Goal: Check status: Check status

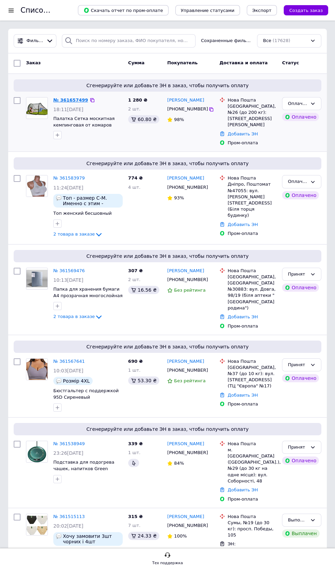
click at [64, 102] on link "№ 361657499" at bounding box center [70, 99] width 35 height 5
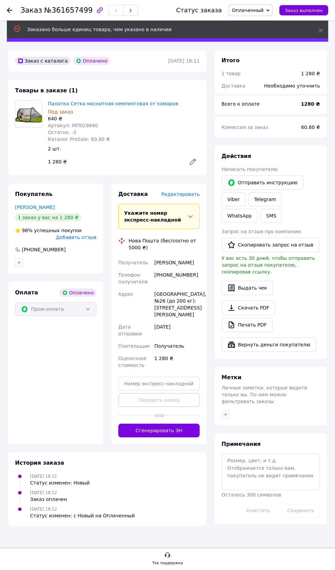
click at [257, 9] on span "Оплаченный" at bounding box center [248, 10] width 32 height 5
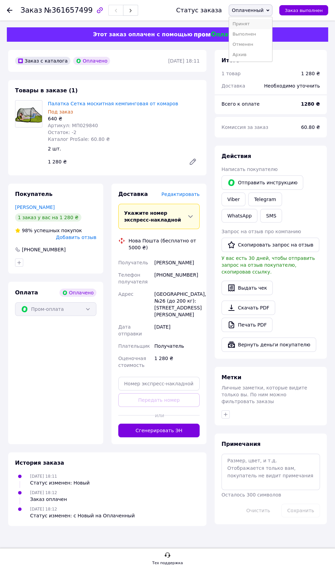
click at [247, 24] on li "Принят" at bounding box center [250, 24] width 43 height 10
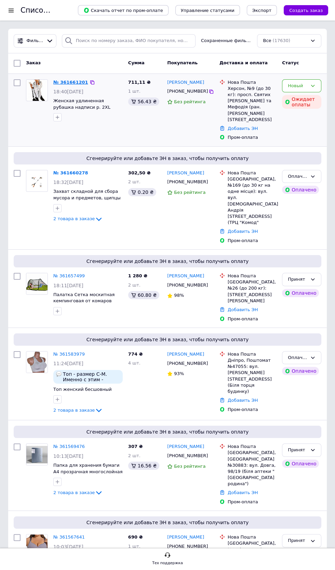
click at [67, 82] on link "№ 361661201" at bounding box center [70, 82] width 35 height 5
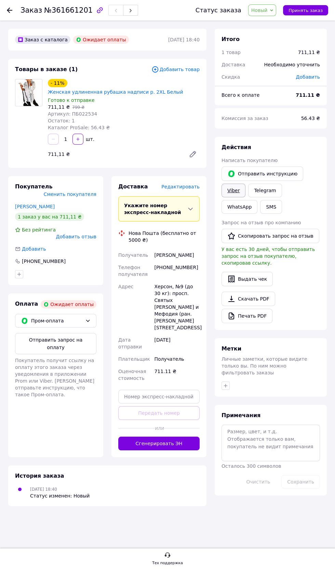
click at [232, 190] on link "Viber" at bounding box center [233, 190] width 24 height 14
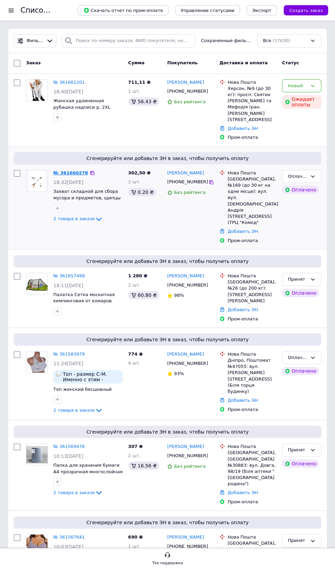
click at [69, 175] on link "№ 361660278" at bounding box center [70, 172] width 35 height 5
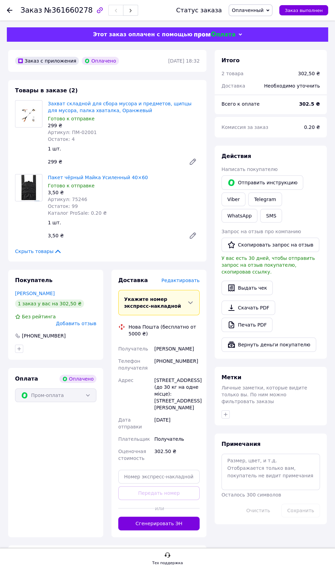
click at [264, 13] on span "Оплаченный" at bounding box center [251, 10] width 44 height 12
click at [250, 24] on li "Принят" at bounding box center [250, 24] width 43 height 10
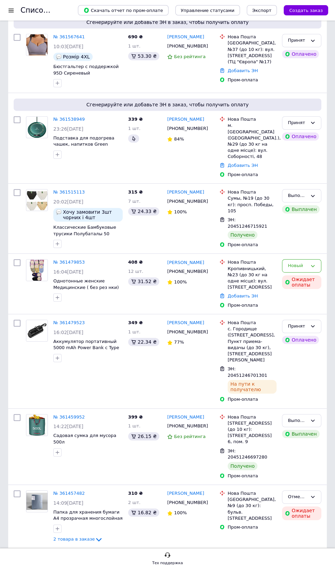
scroll to position [502, 0]
